Goal: Task Accomplishment & Management: Manage account settings

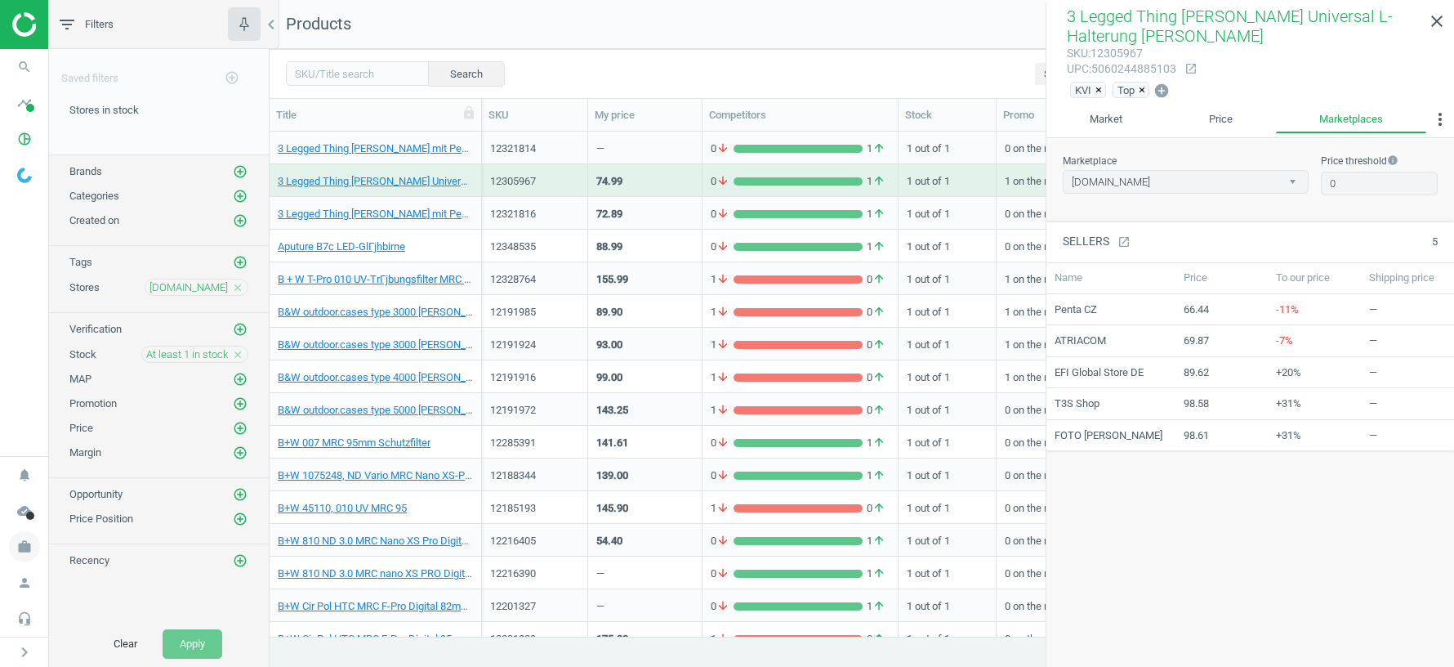
scroll to position [1, 1]
click at [22, 548] on icon "work" at bounding box center [24, 546] width 31 height 31
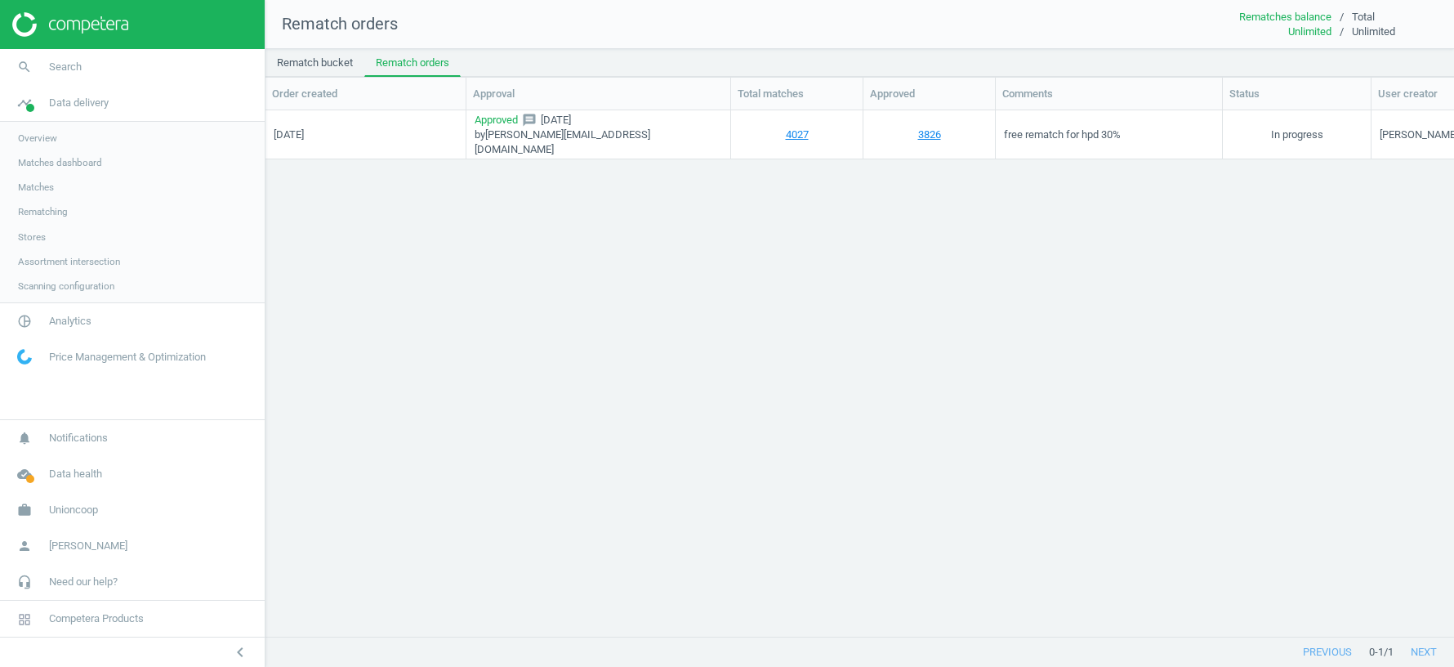
scroll to position [527, 1189]
click at [74, 521] on link "work Unioncoop" at bounding box center [132, 510] width 265 height 36
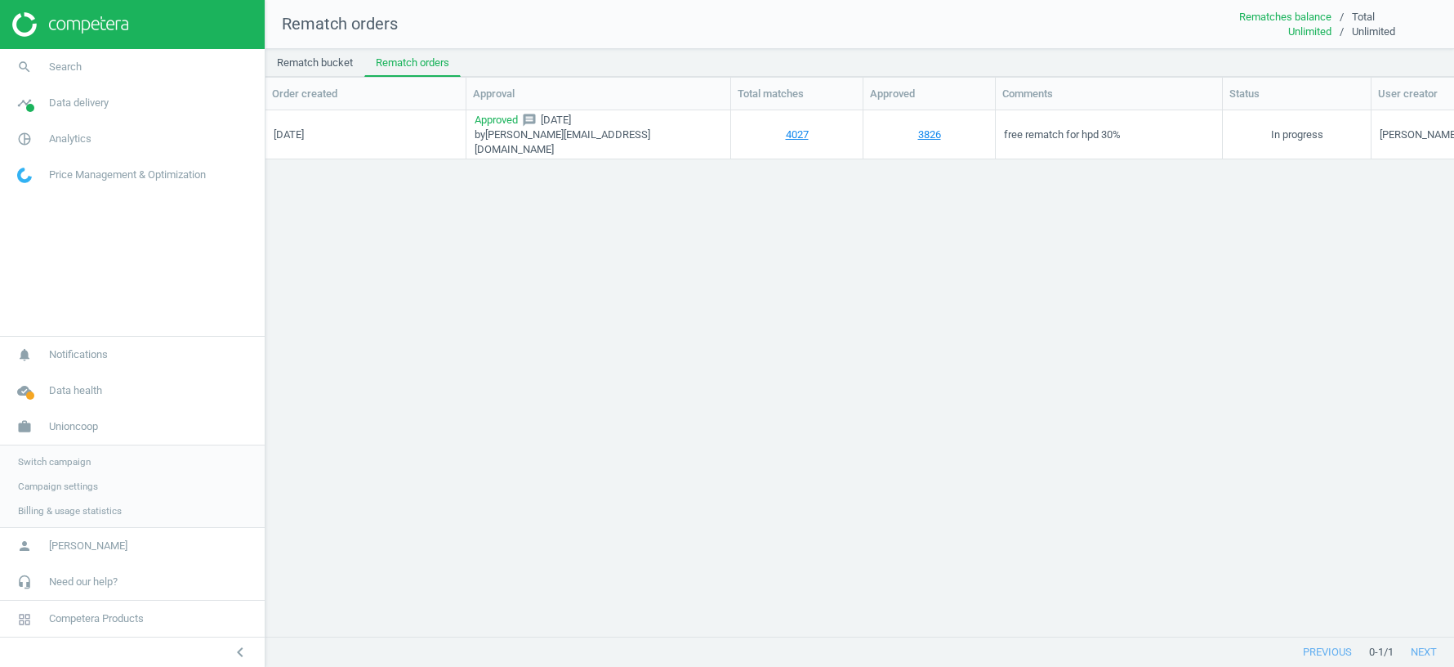
click at [44, 457] on span "Switch campaign" at bounding box center [54, 461] width 73 height 13
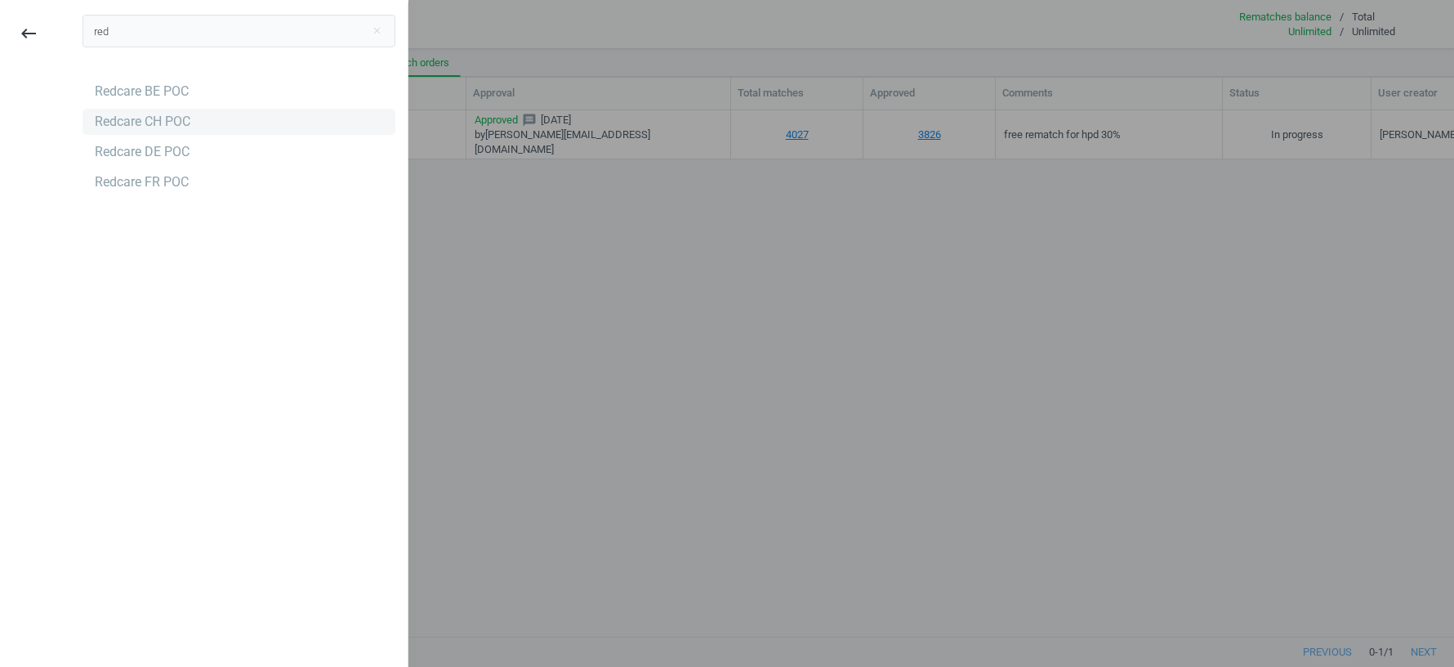
type input "red"
click at [171, 126] on div "Redcare CH POC" at bounding box center [143, 122] width 96 height 18
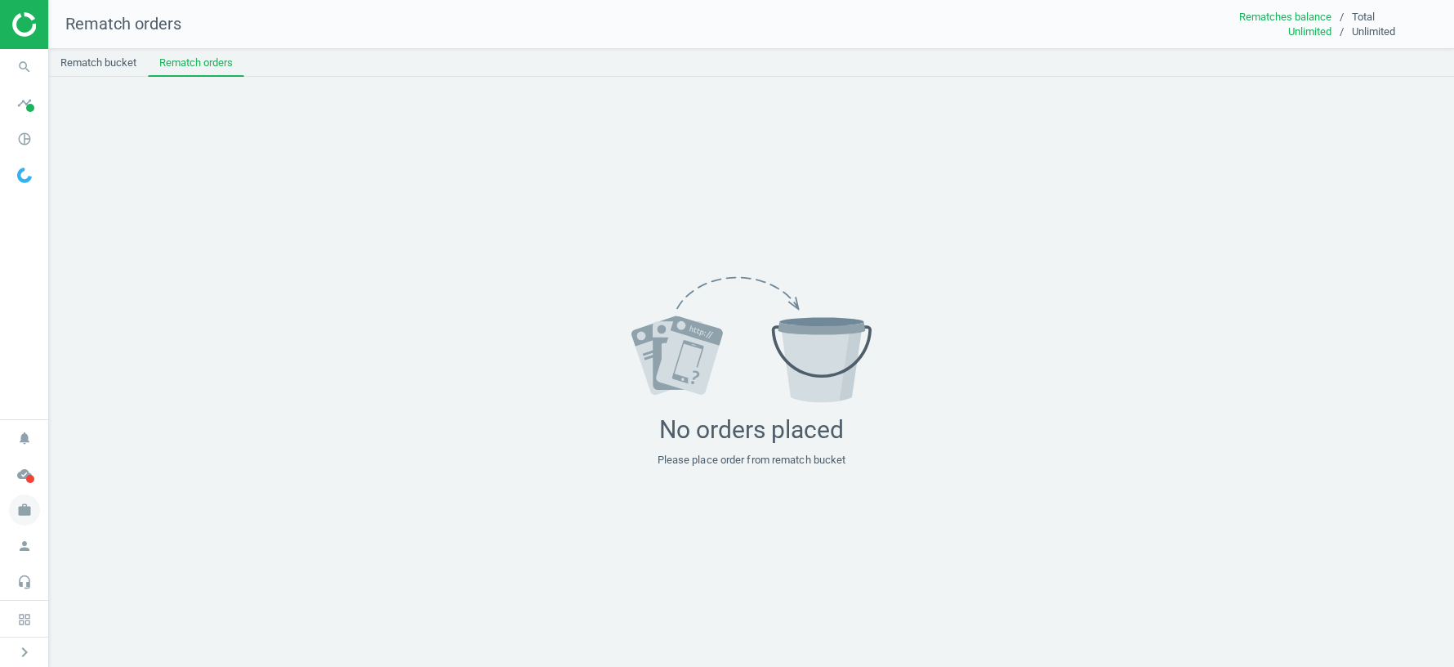
click at [33, 511] on icon "work" at bounding box center [24, 509] width 31 height 31
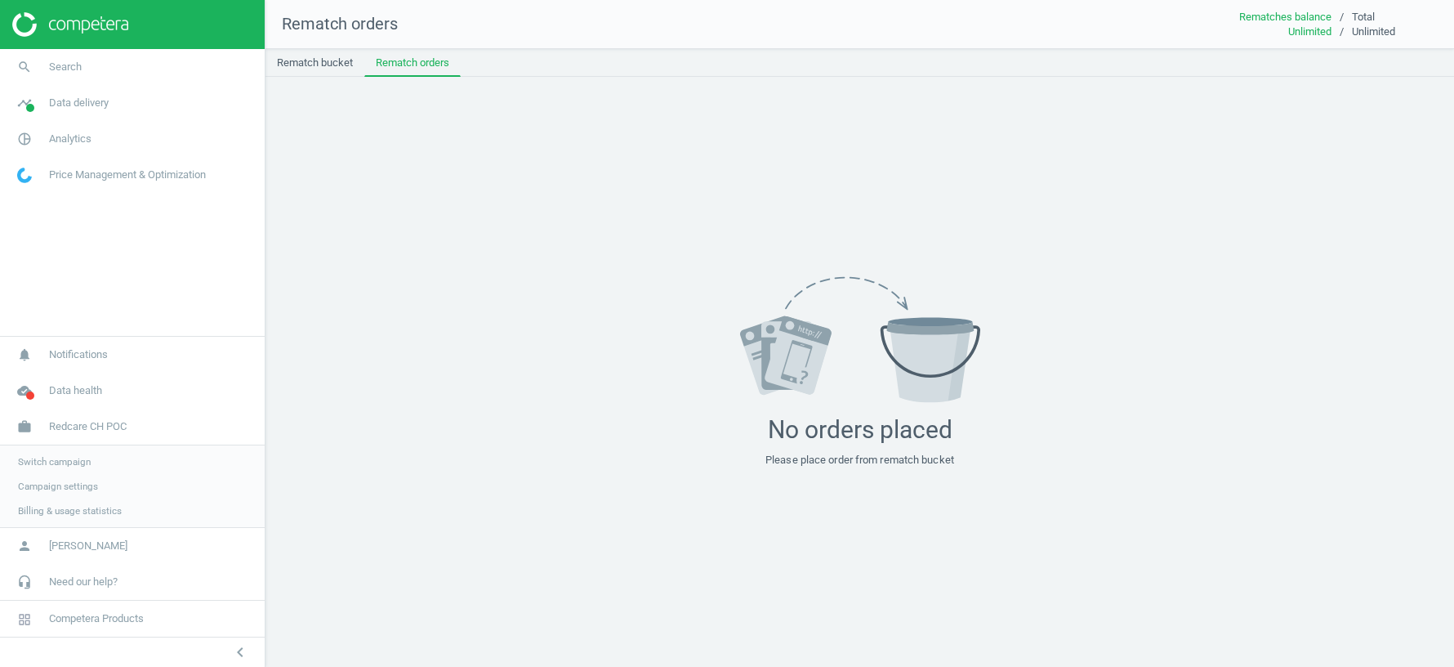
click at [59, 462] on span "Switch campaign" at bounding box center [54, 461] width 73 height 13
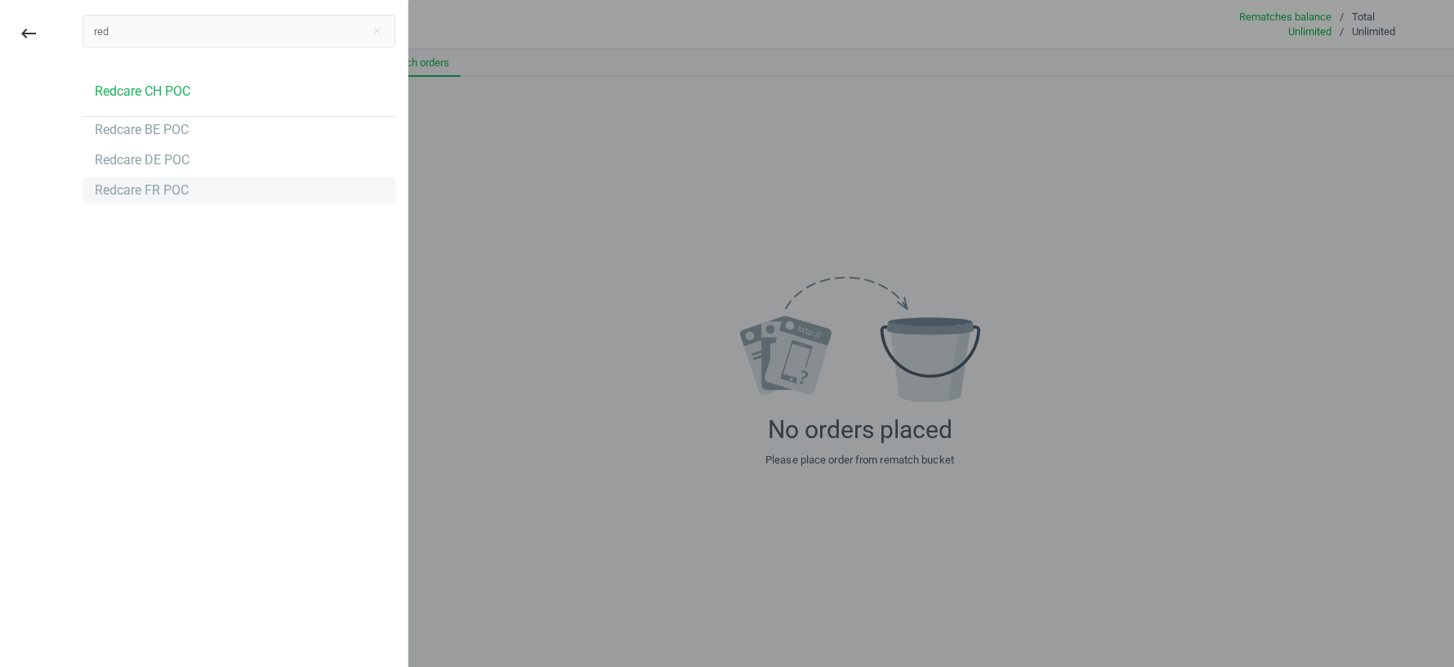
type input "red"
click at [136, 188] on div "Redcare FR POC" at bounding box center [142, 190] width 94 height 18
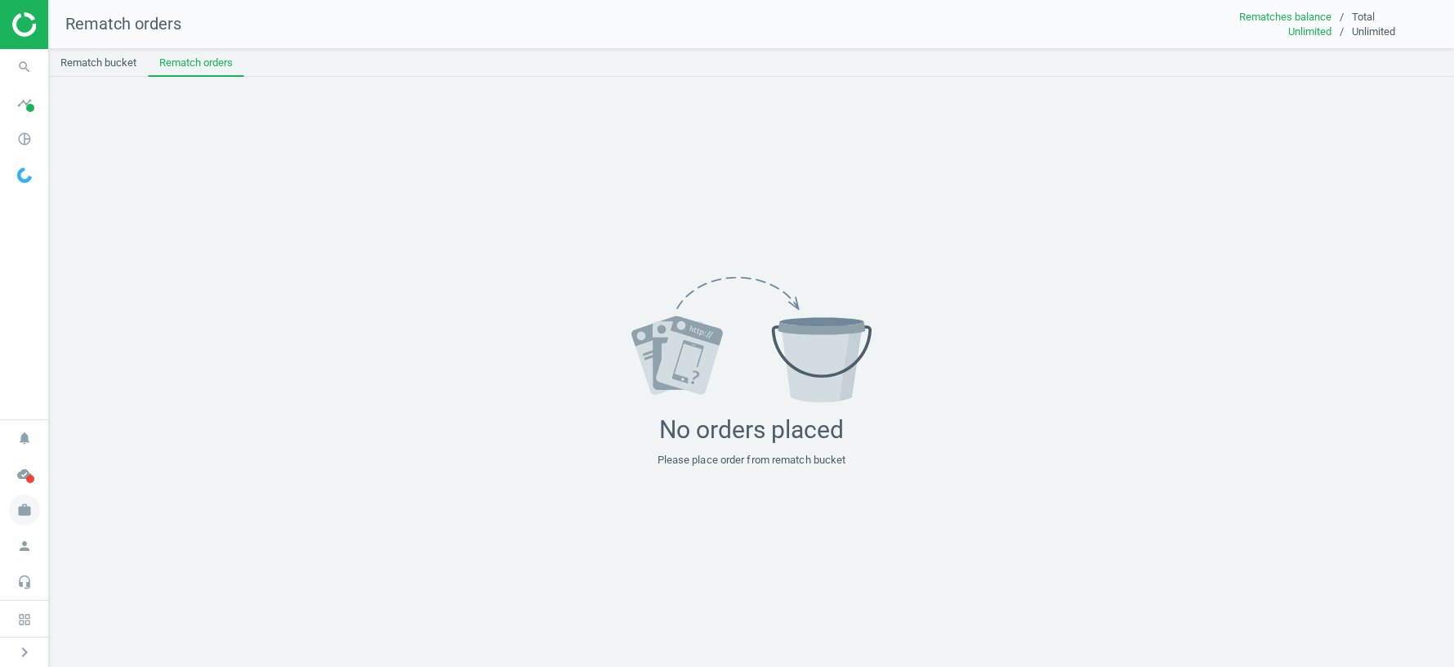
click at [28, 509] on icon "work" at bounding box center [24, 509] width 31 height 31
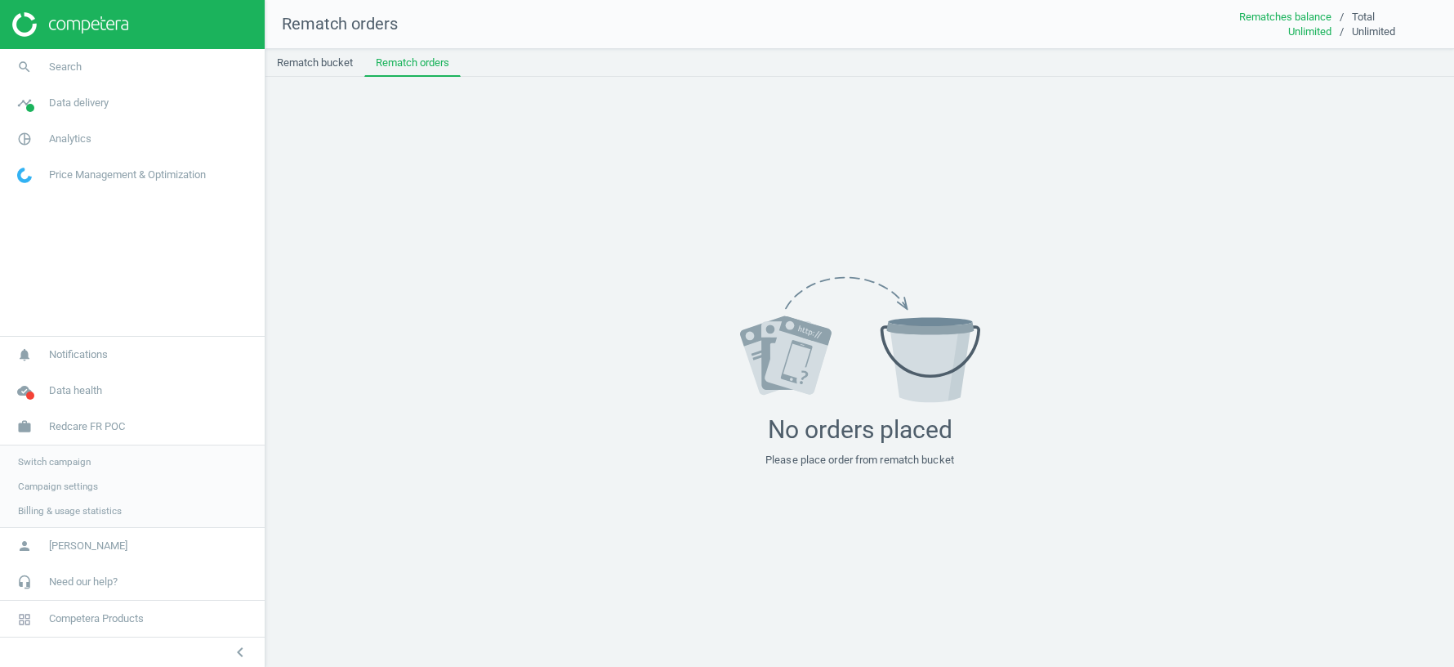
click at [66, 460] on span "Switch campaign" at bounding box center [54, 461] width 73 height 13
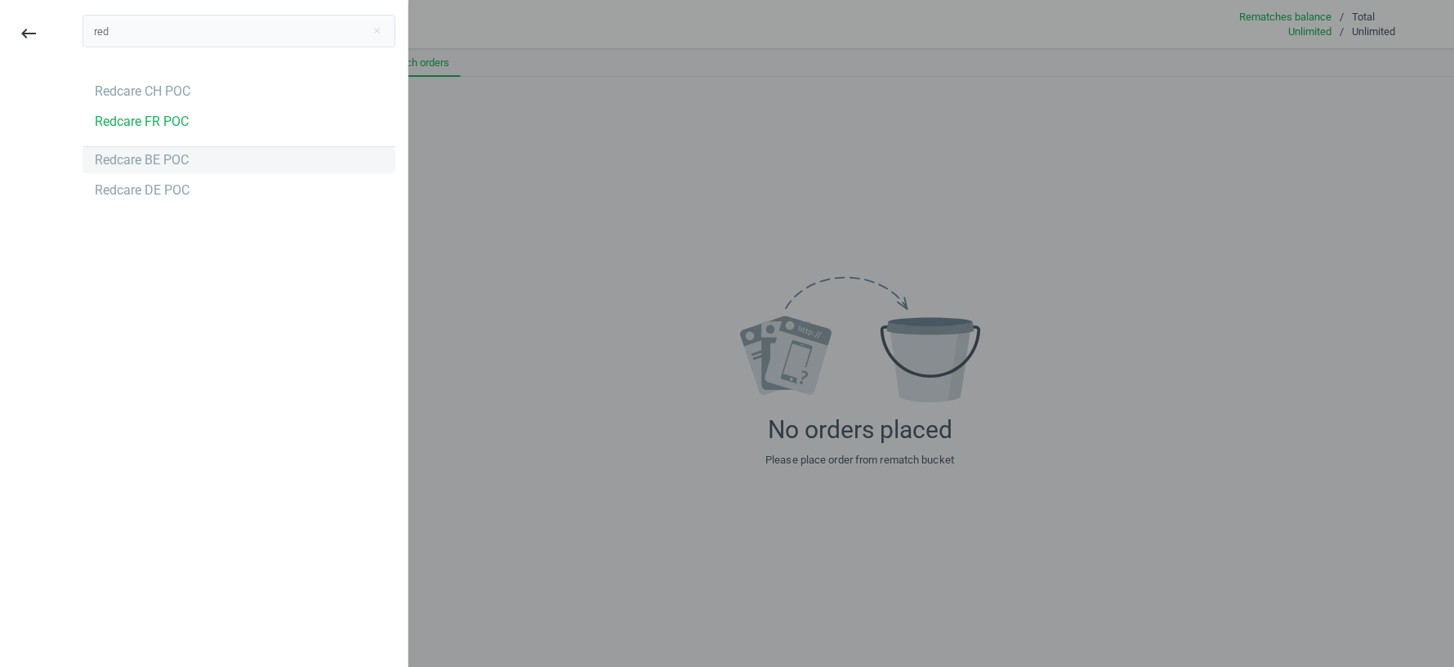
type input "red"
click at [145, 163] on div "Redcare BE POC" at bounding box center [142, 160] width 94 height 18
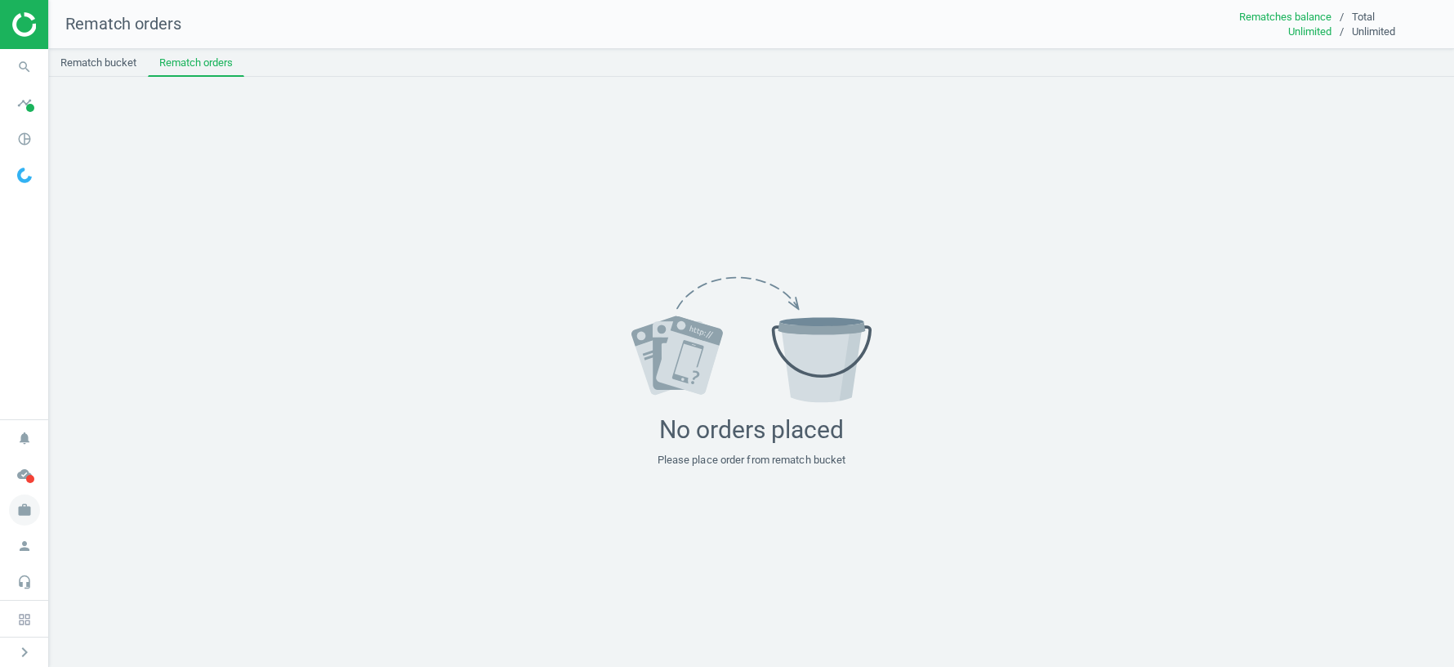
click at [18, 511] on icon "work" at bounding box center [24, 509] width 31 height 31
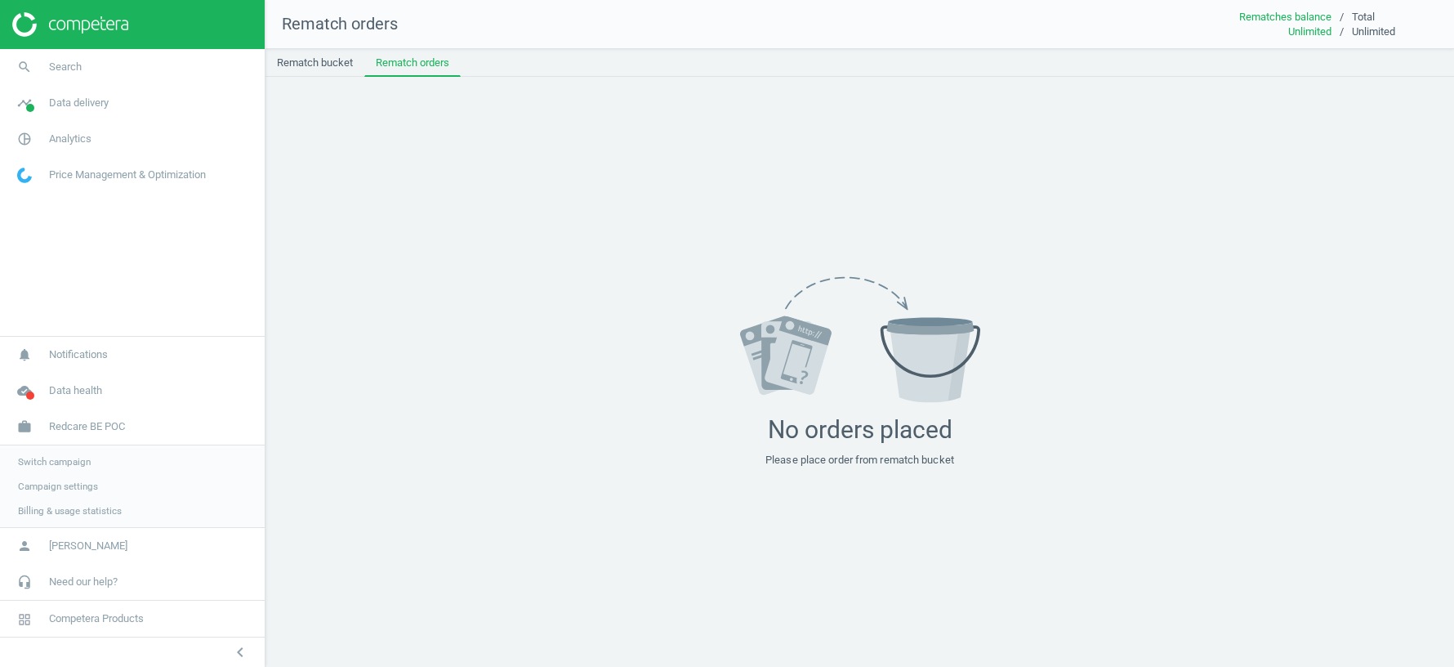
click at [69, 461] on span "Switch campaign" at bounding box center [54, 461] width 73 height 13
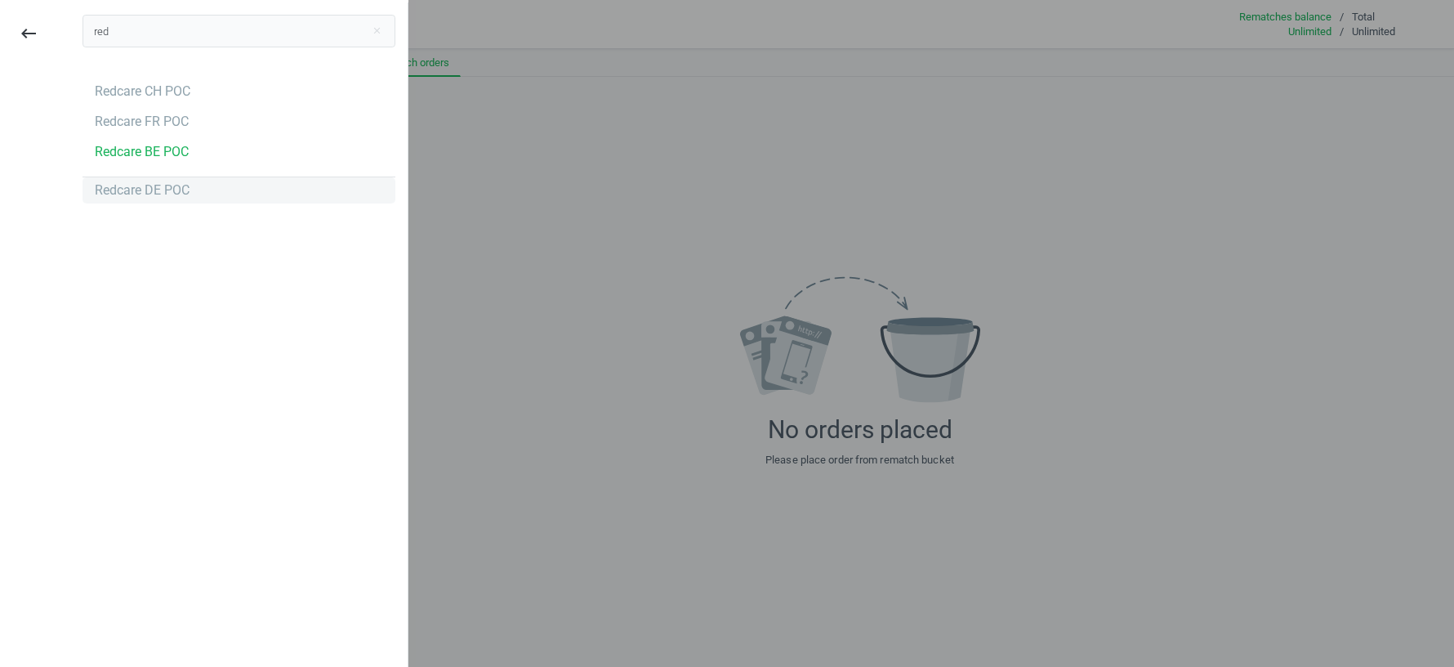
type input "red"
click at [133, 194] on div "Redcare DE POC" at bounding box center [142, 190] width 95 height 18
